Goal: Contribute content

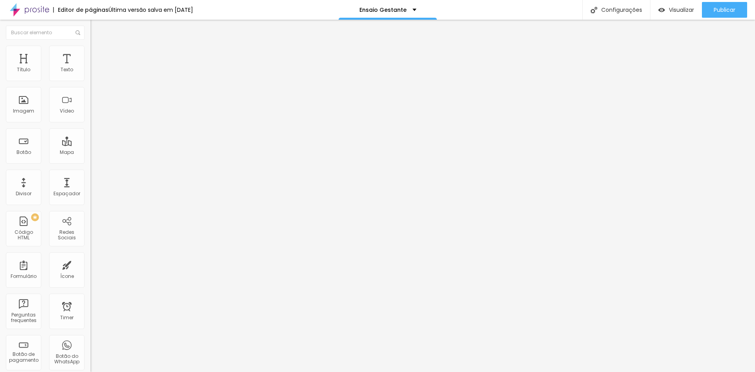
click at [90, 46] on img at bounding box center [93, 49] width 7 height 7
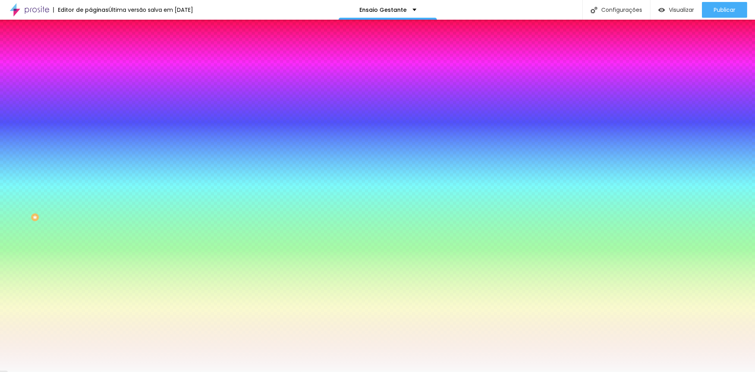
click at [90, 45] on img at bounding box center [93, 41] width 7 height 7
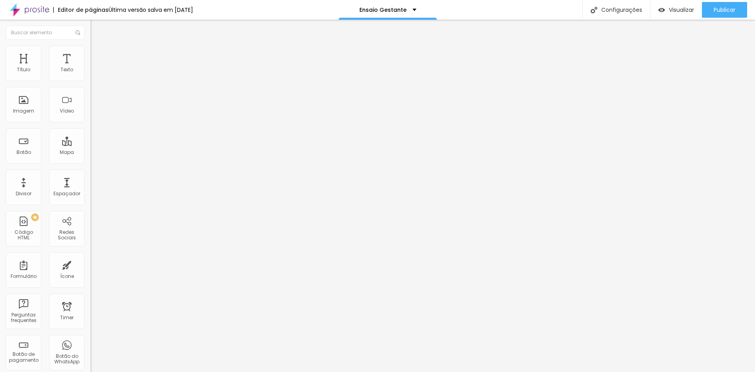
click at [90, 54] on img at bounding box center [93, 57] width 7 height 7
click at [90, 227] on div at bounding box center [135, 227] width 90 height 0
click at [90, 232] on div at bounding box center [135, 232] width 90 height 0
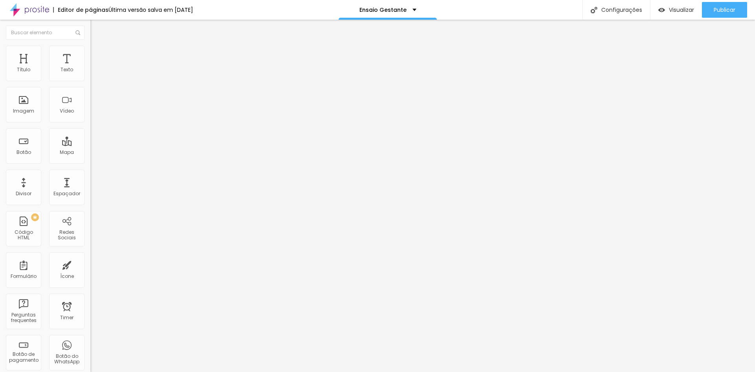
click at [90, 232] on div at bounding box center [135, 232] width 90 height 0
click at [90, 236] on div at bounding box center [135, 236] width 90 height 0
click at [90, 54] on li "Avançado" at bounding box center [135, 58] width 90 height 8
click at [721, 7] on span "Publicar" at bounding box center [725, 10] width 22 height 6
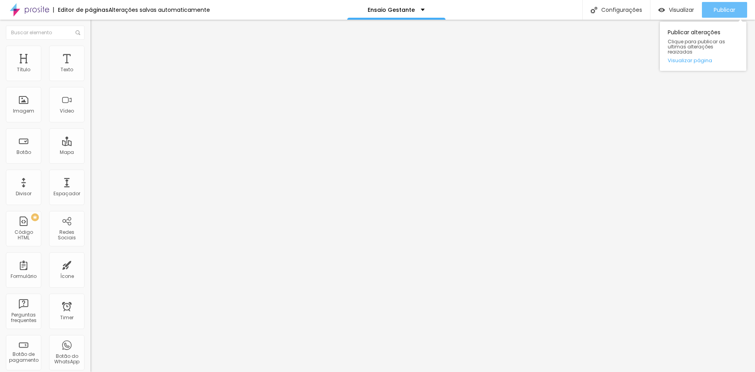
click at [728, 4] on div "Publicar" at bounding box center [725, 10] width 22 height 16
click at [90, 54] on li "Avançado" at bounding box center [135, 58] width 90 height 8
drag, startPoint x: 80, startPoint y: 214, endPoint x: 77, endPoint y: 211, distance: 4.5
click at [90, 343] on li "Desktop" at bounding box center [135, 345] width 90 height 5
click at [90, 348] on div at bounding box center [135, 348] width 90 height 0
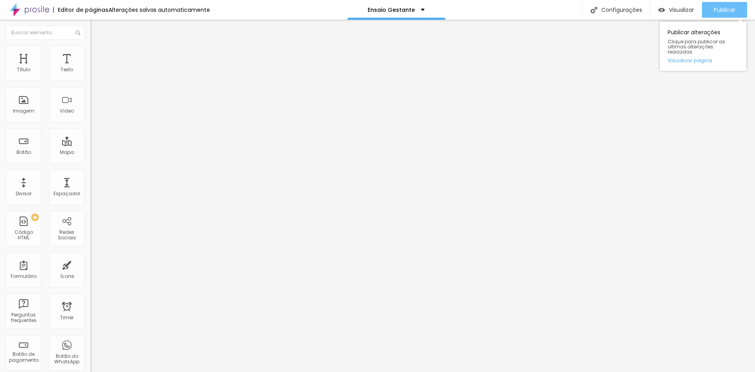
click at [728, 9] on span "Publicar" at bounding box center [725, 10] width 22 height 6
click at [721, 4] on div "Publicar" at bounding box center [721, 10] width 29 height 16
